Goal: Find contact information: Find contact information

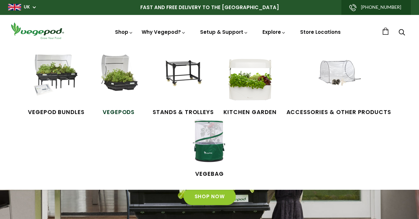
click at [125, 81] on img at bounding box center [118, 79] width 49 height 49
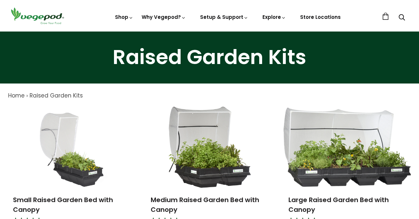
scroll to position [15, 0]
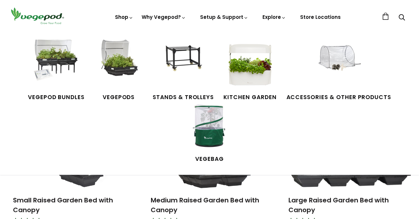
click at [125, 18] on link "Shop" at bounding box center [124, 26] width 18 height 25
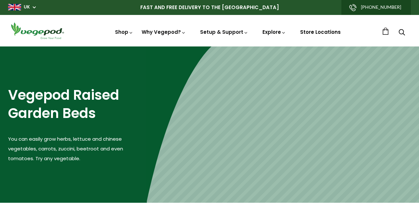
click at [324, 32] on link "Store Locations" at bounding box center [320, 32] width 41 height 7
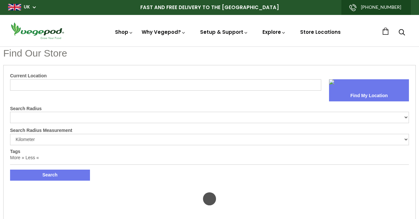
select select "m"
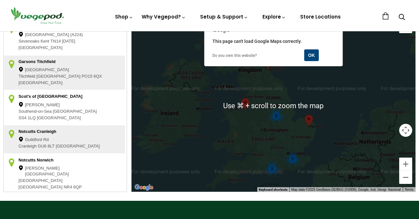
scroll to position [218, 0]
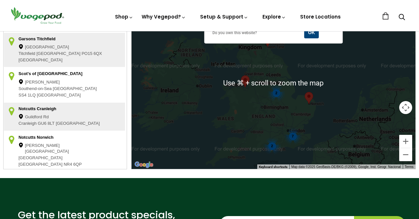
click at [272, 144] on div "2" at bounding box center [272, 146] width 17 height 17
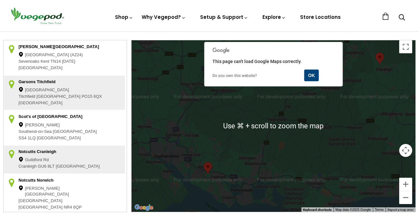
scroll to position [175, 0]
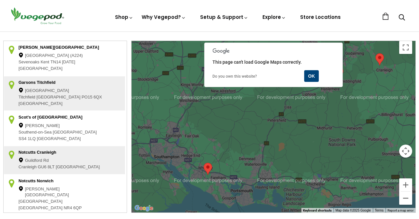
click at [41, 88] on div "Fontley Road" at bounding box center [61, 91] width 84 height 7
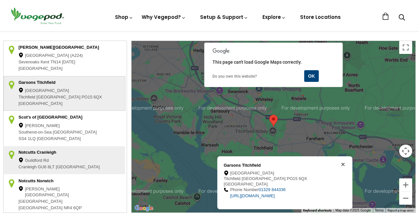
scroll to position [0, 0]
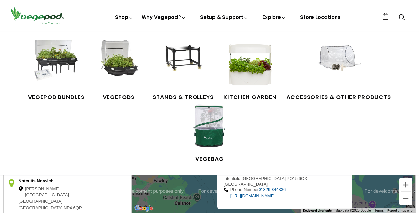
click at [125, 16] on link "Shop" at bounding box center [124, 26] width 18 height 25
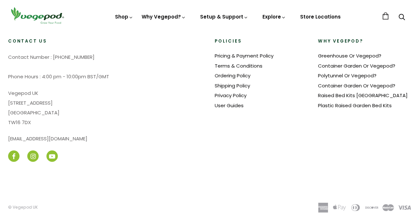
scroll to position [1334, 0]
click at [33, 137] on link "[EMAIL_ADDRESS][DOMAIN_NAME]" at bounding box center [47, 139] width 79 height 7
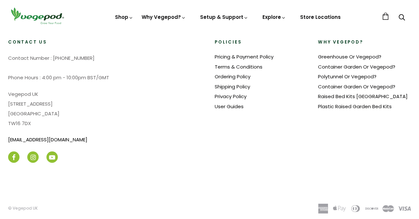
click at [36, 136] on link "[EMAIL_ADDRESS][DOMAIN_NAME]" at bounding box center [47, 139] width 79 height 7
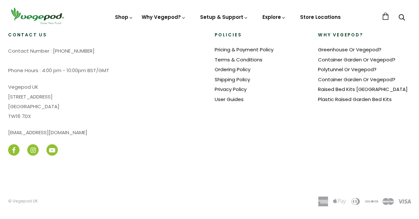
scroll to position [1340, 0]
